Goal: Task Accomplishment & Management: Use online tool/utility

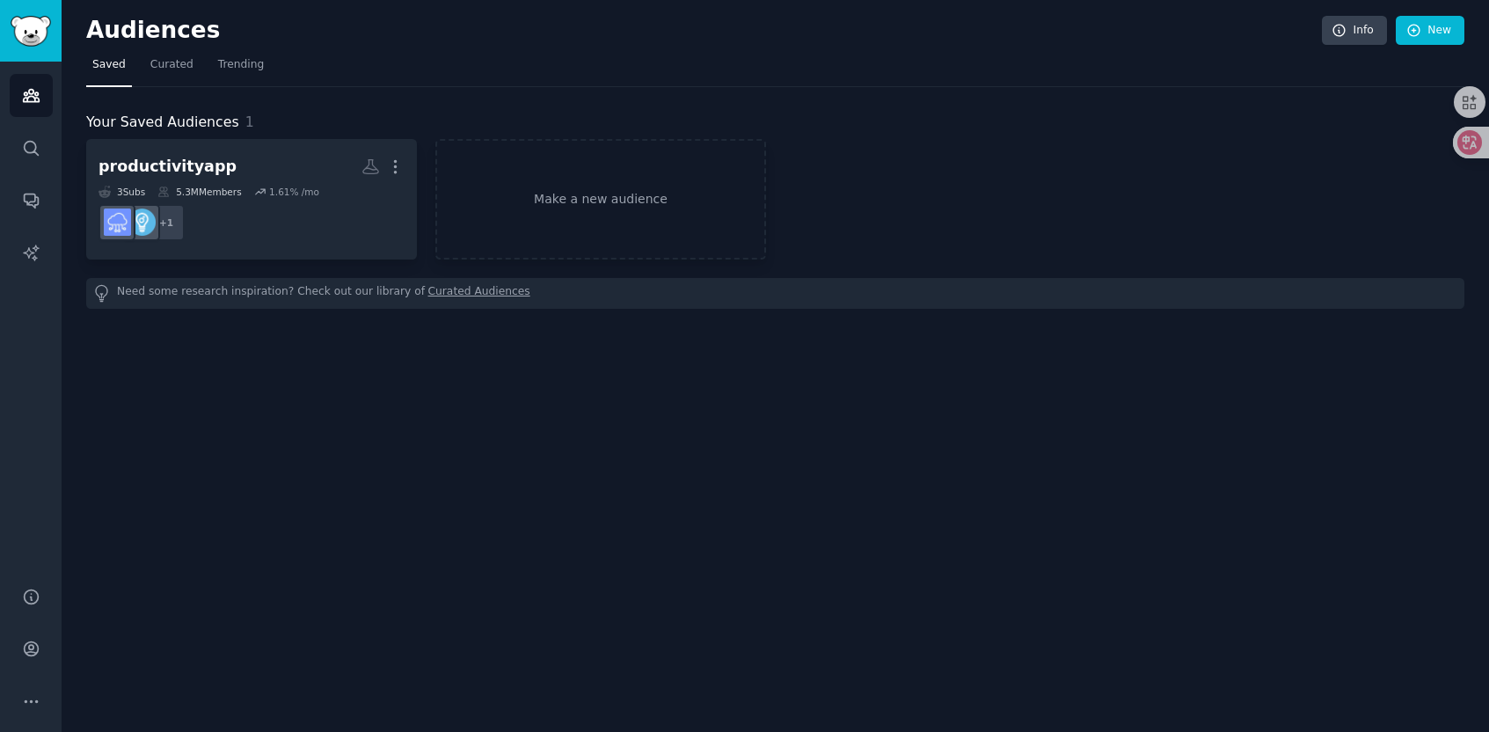
click at [519, 65] on nav "Saved Curated Trending" at bounding box center [775, 69] width 1378 height 36
click at [607, 193] on link "Make a new audience" at bounding box center [600, 199] width 331 height 120
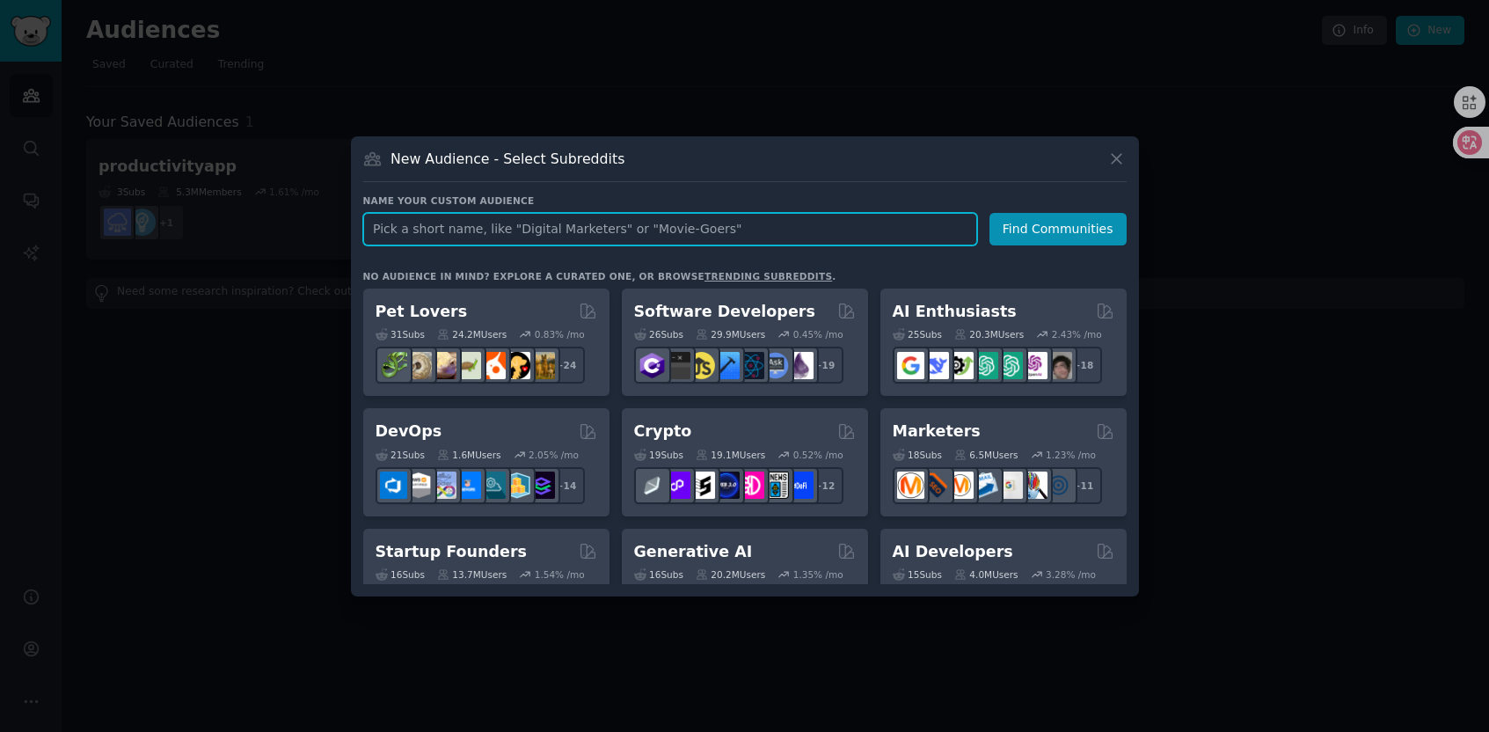
paste input "AI News Aggregator"
type input "AI News Aggregator"
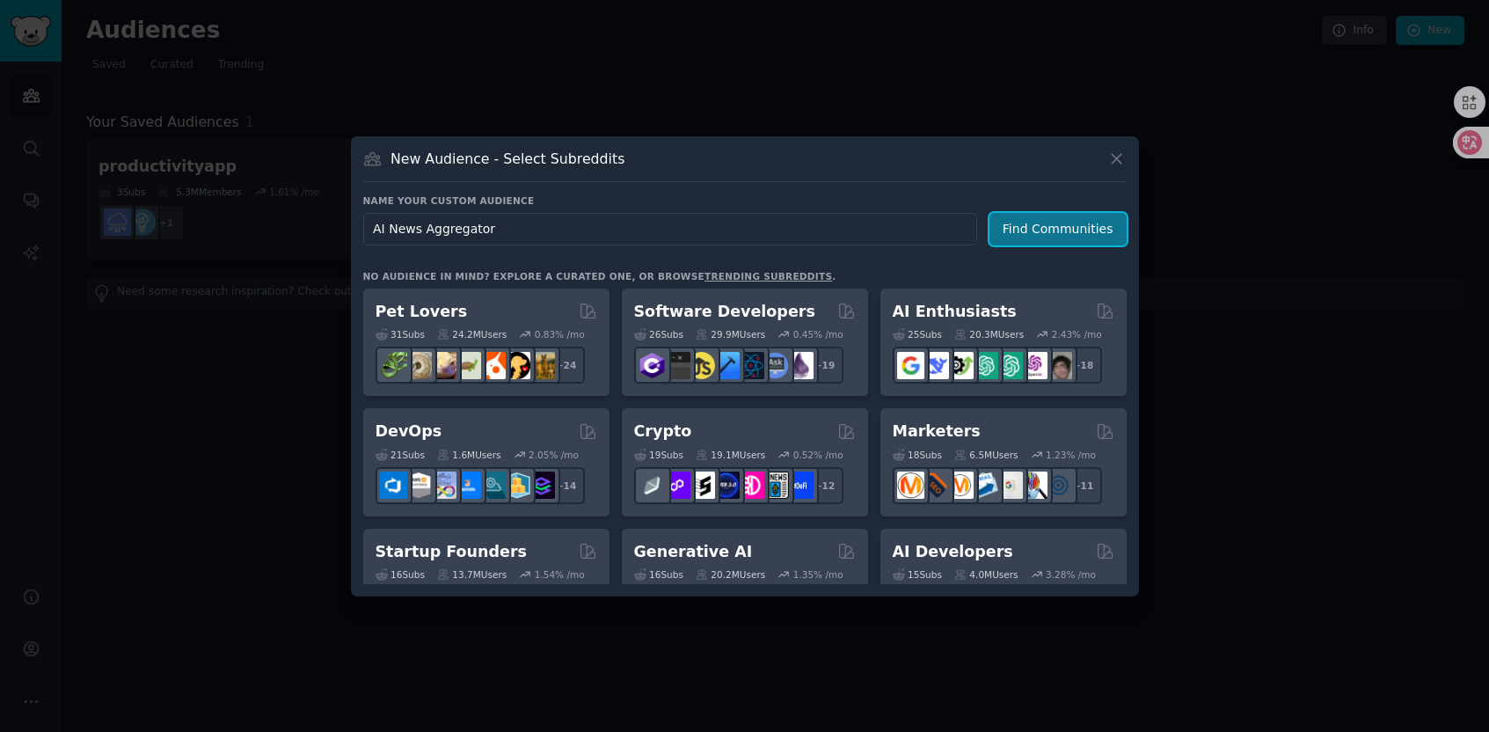
click at [1027, 237] on button "Find Communities" at bounding box center [1057, 229] width 137 height 33
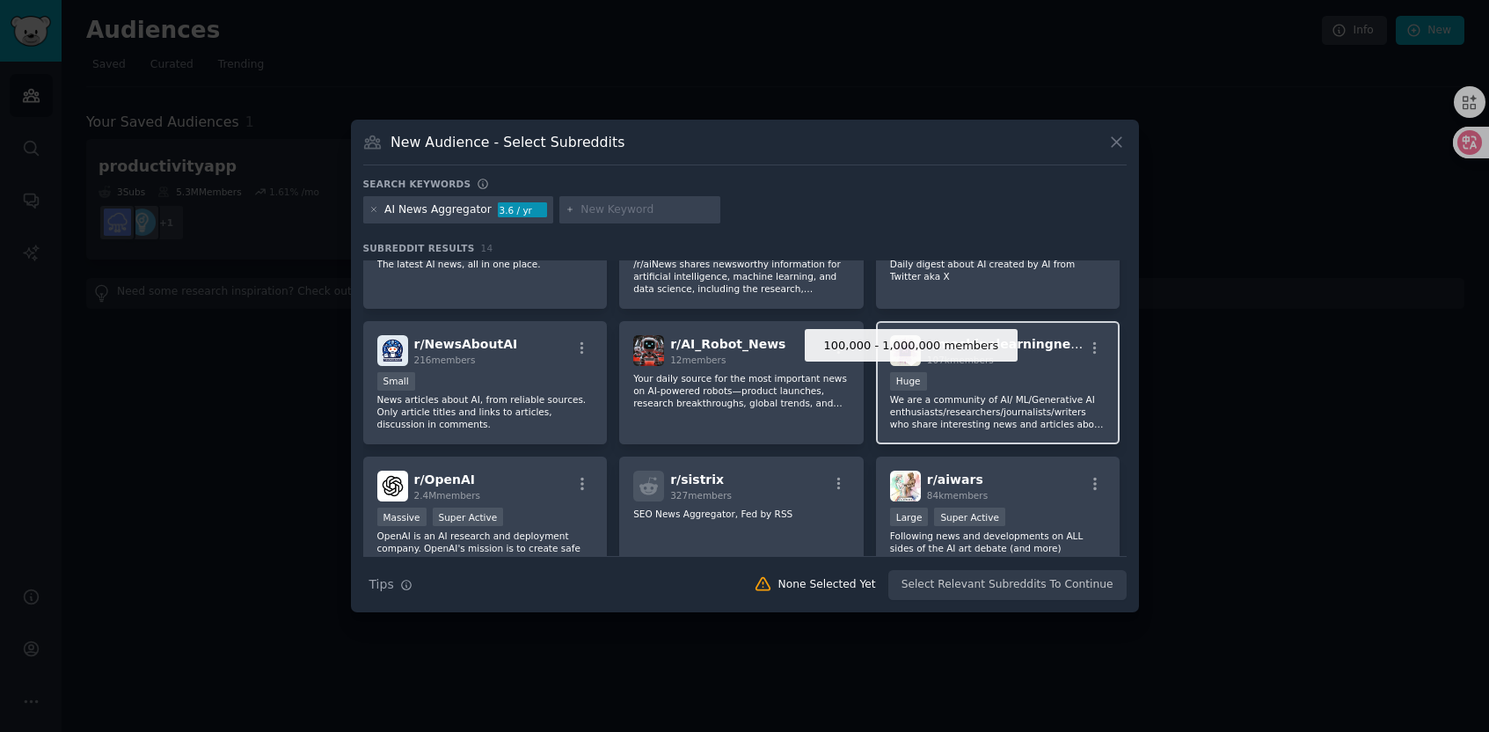
scroll to position [95, 0]
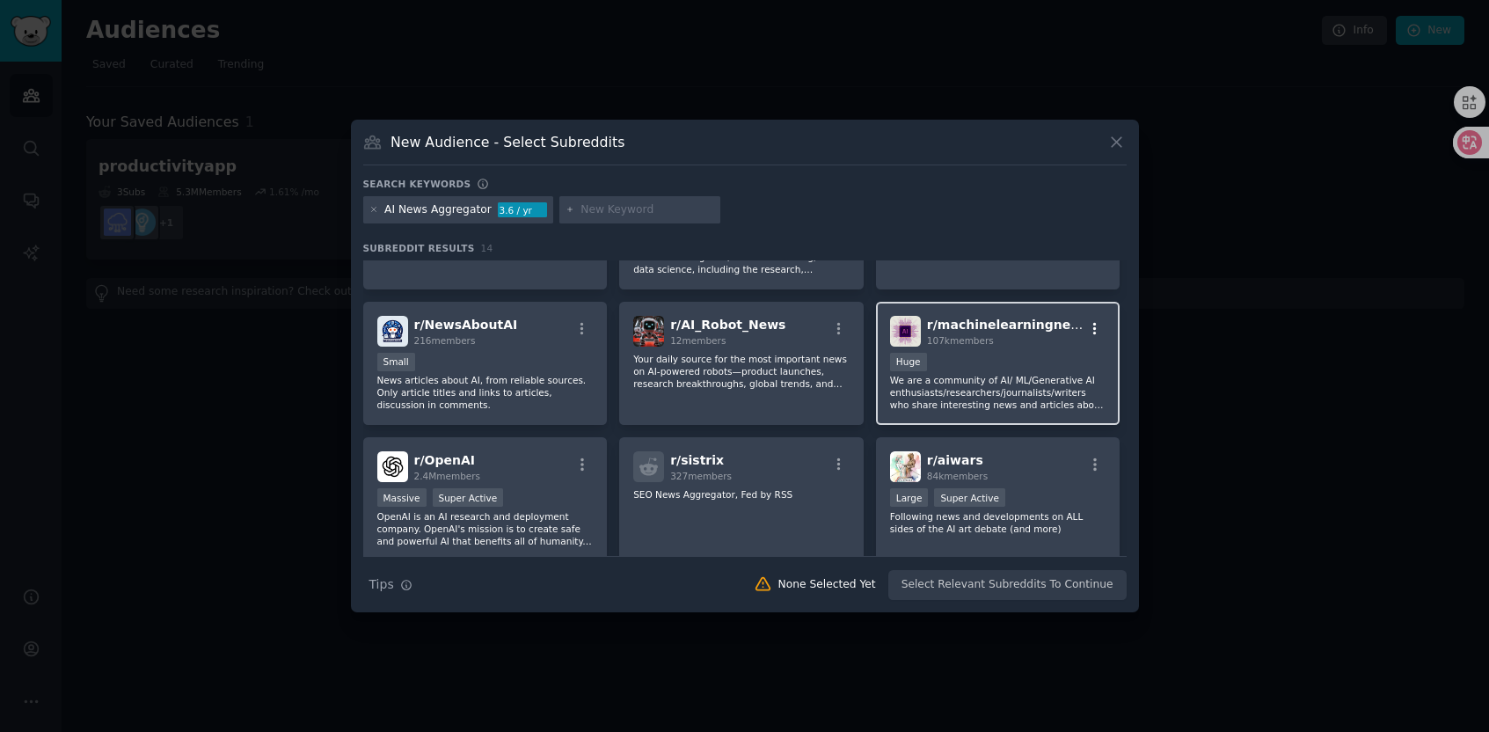
click at [1092, 325] on icon "button" at bounding box center [1095, 329] width 16 height 16
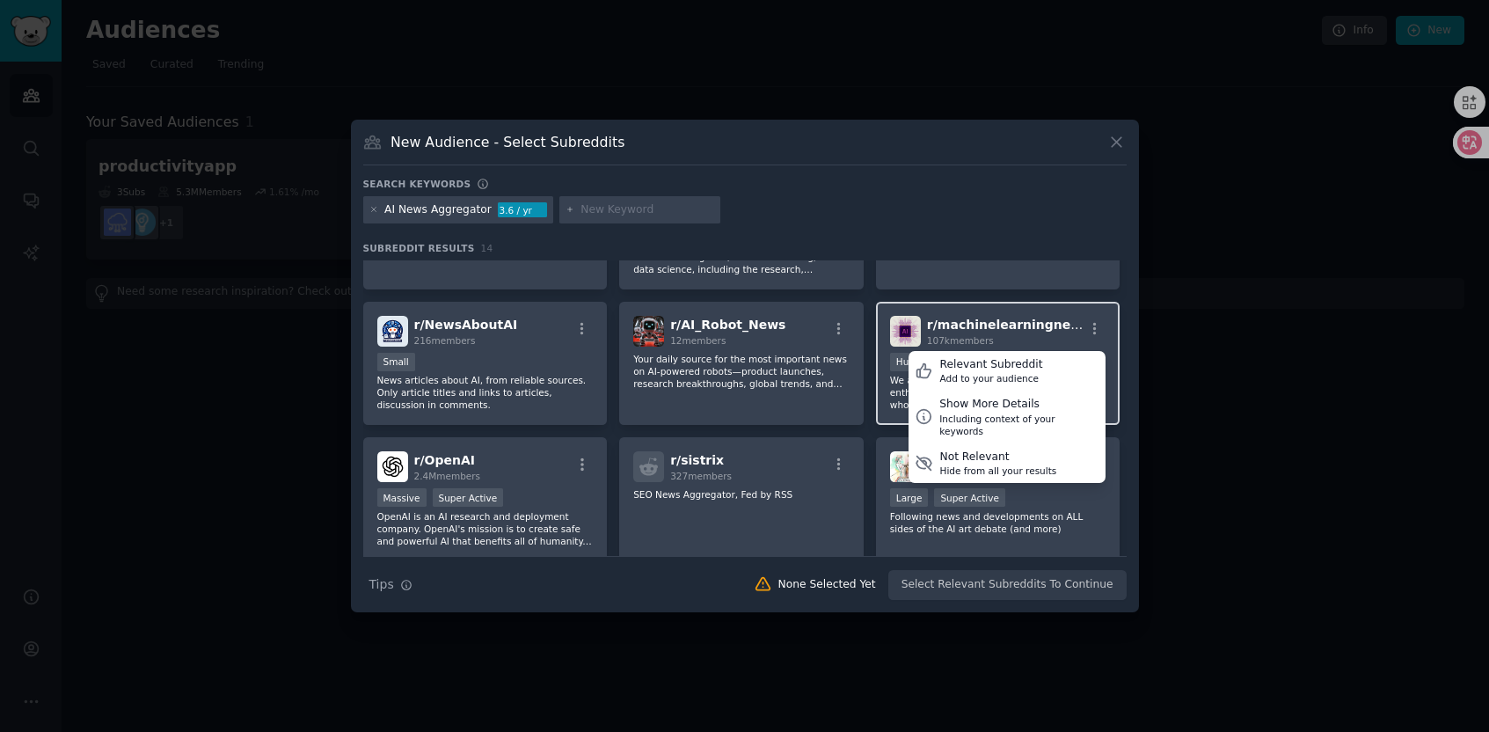
click at [1020, 326] on span "r/ machinelearningnews" at bounding box center [1008, 324] width 163 height 14
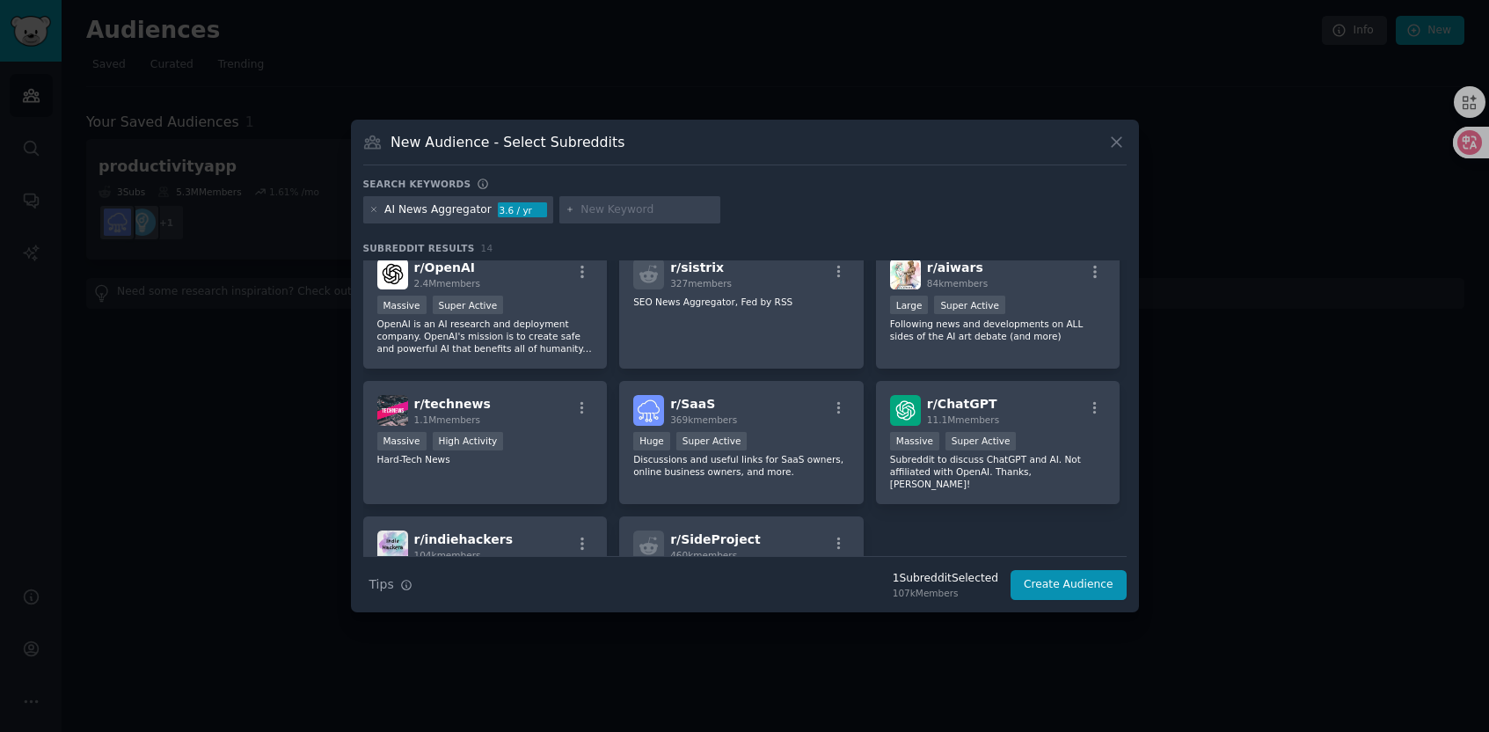
scroll to position [310, 0]
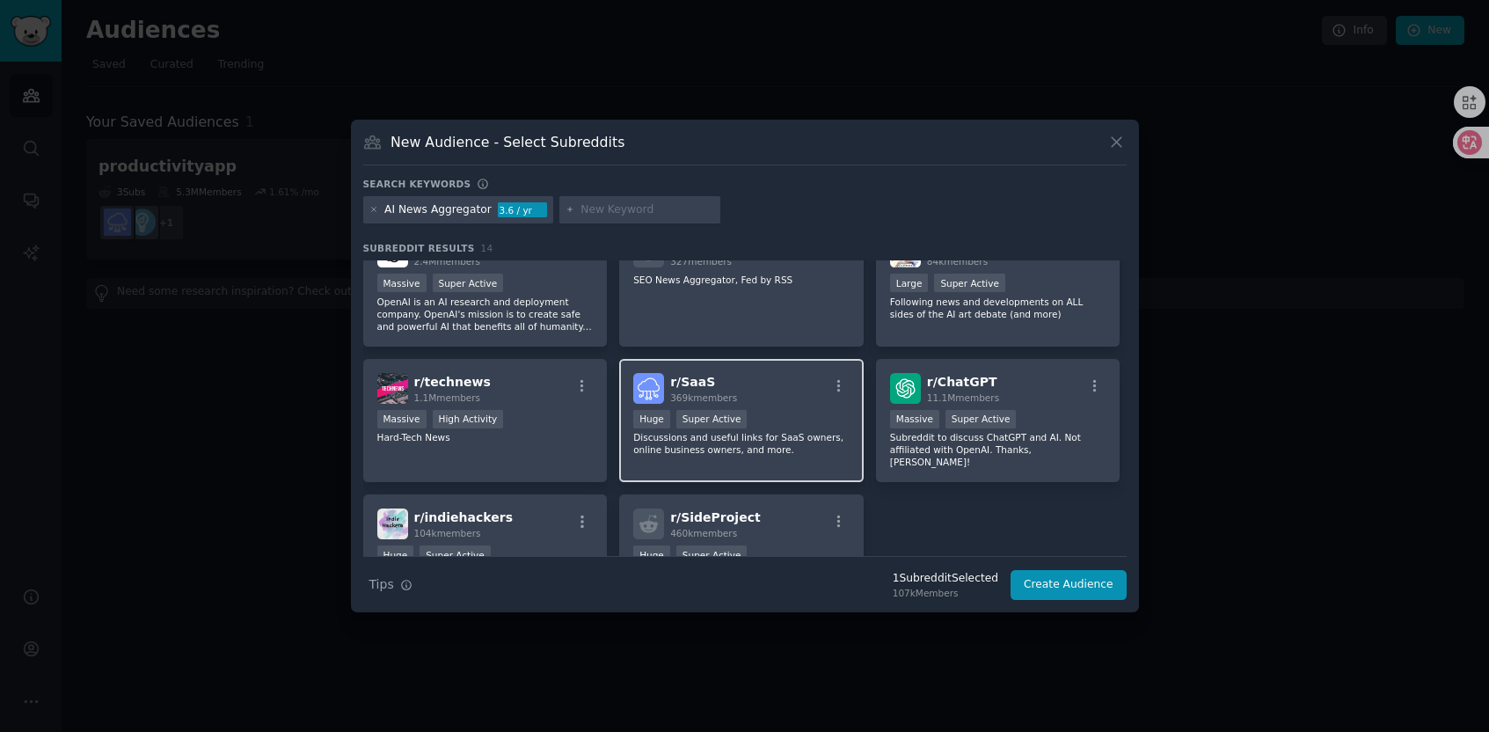
click at [822, 418] on div "Huge Super Active" at bounding box center [741, 421] width 216 height 22
click at [690, 380] on span "r/ SaaS" at bounding box center [692, 382] width 45 height 14
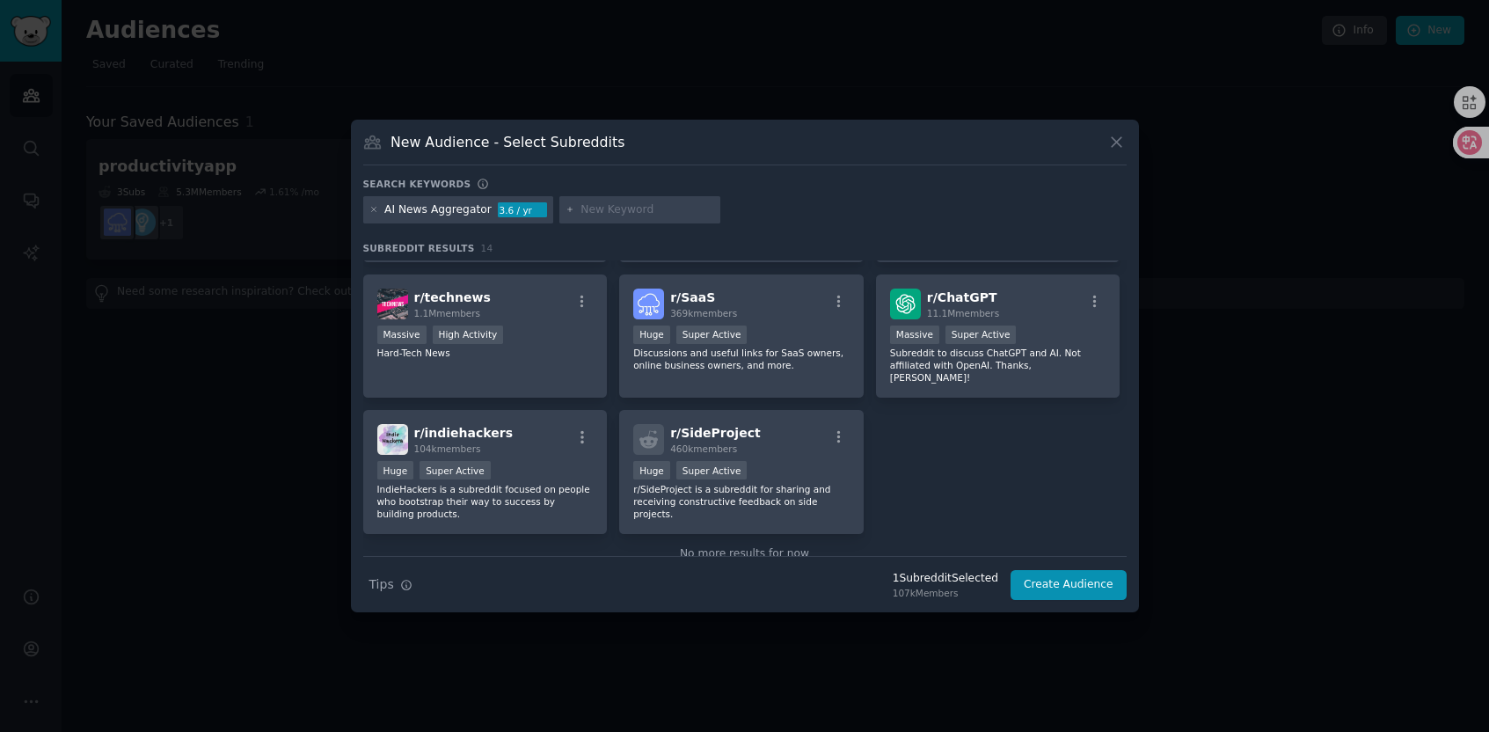
scroll to position [393, 0]
click at [1240, 172] on div at bounding box center [744, 366] width 1489 height 732
